Goal: Task Accomplishment & Management: Manage account settings

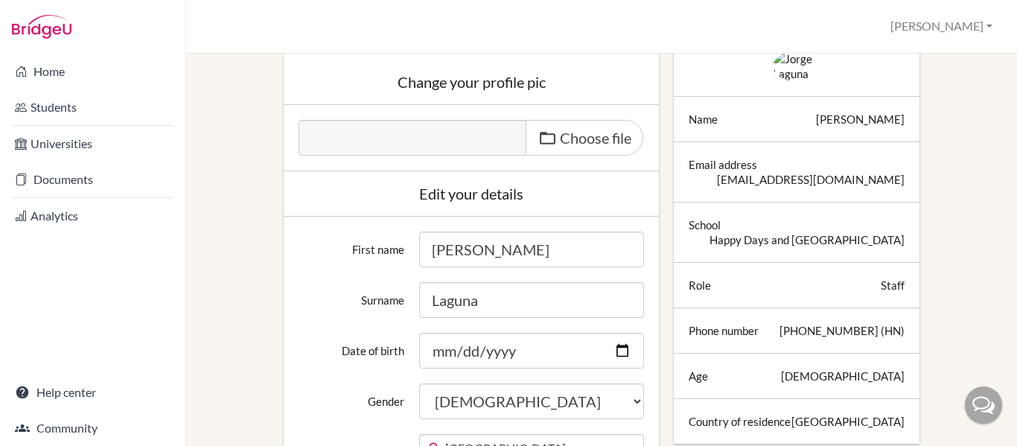
scroll to position [147, 0]
click at [985, 27] on button "[PERSON_NAME]" at bounding box center [941, 27] width 115 height 28
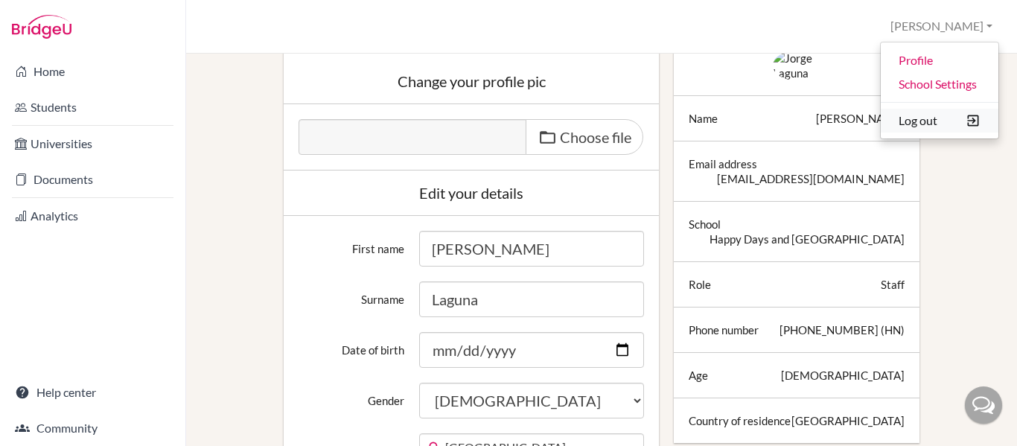
click at [935, 118] on button "Log out" at bounding box center [940, 121] width 118 height 24
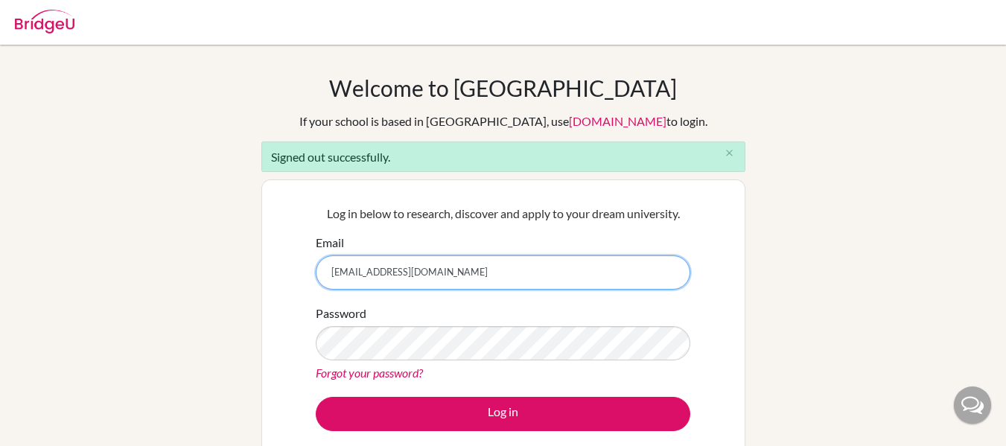
click at [456, 275] on input "jlaguna@happydaysfreedom.com" at bounding box center [503, 272] width 375 height 34
type input "collegecounselor@happydaysfreedom.com"
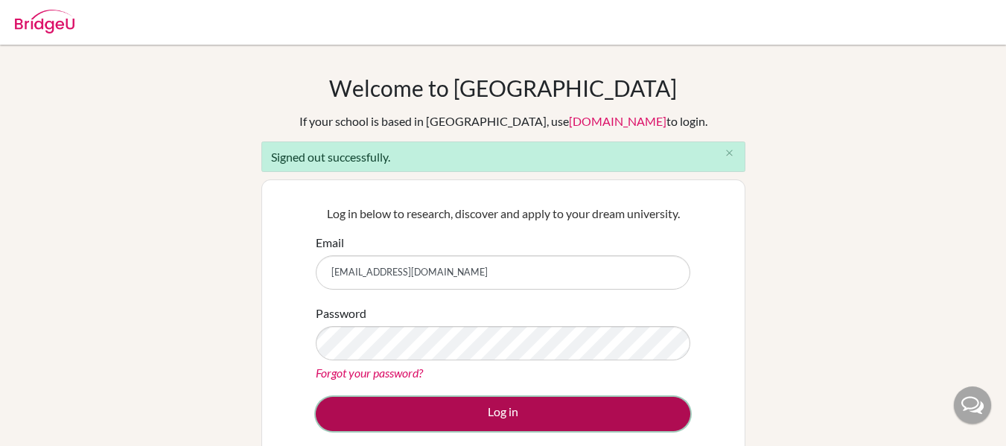
click at [541, 410] on button "Log in" at bounding box center [503, 414] width 375 height 34
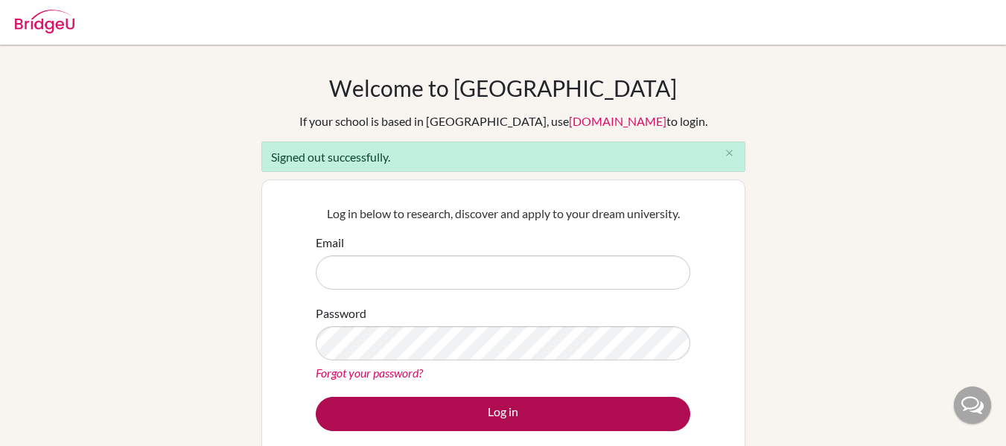
type input "[EMAIL_ADDRESS][DOMAIN_NAME]"
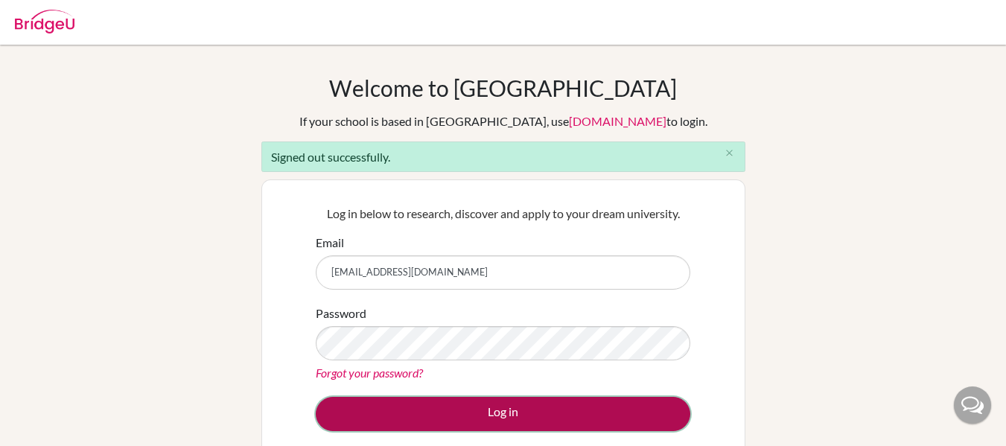
click at [473, 405] on button "Log in" at bounding box center [503, 414] width 375 height 34
